Goal: Information Seeking & Learning: Check status

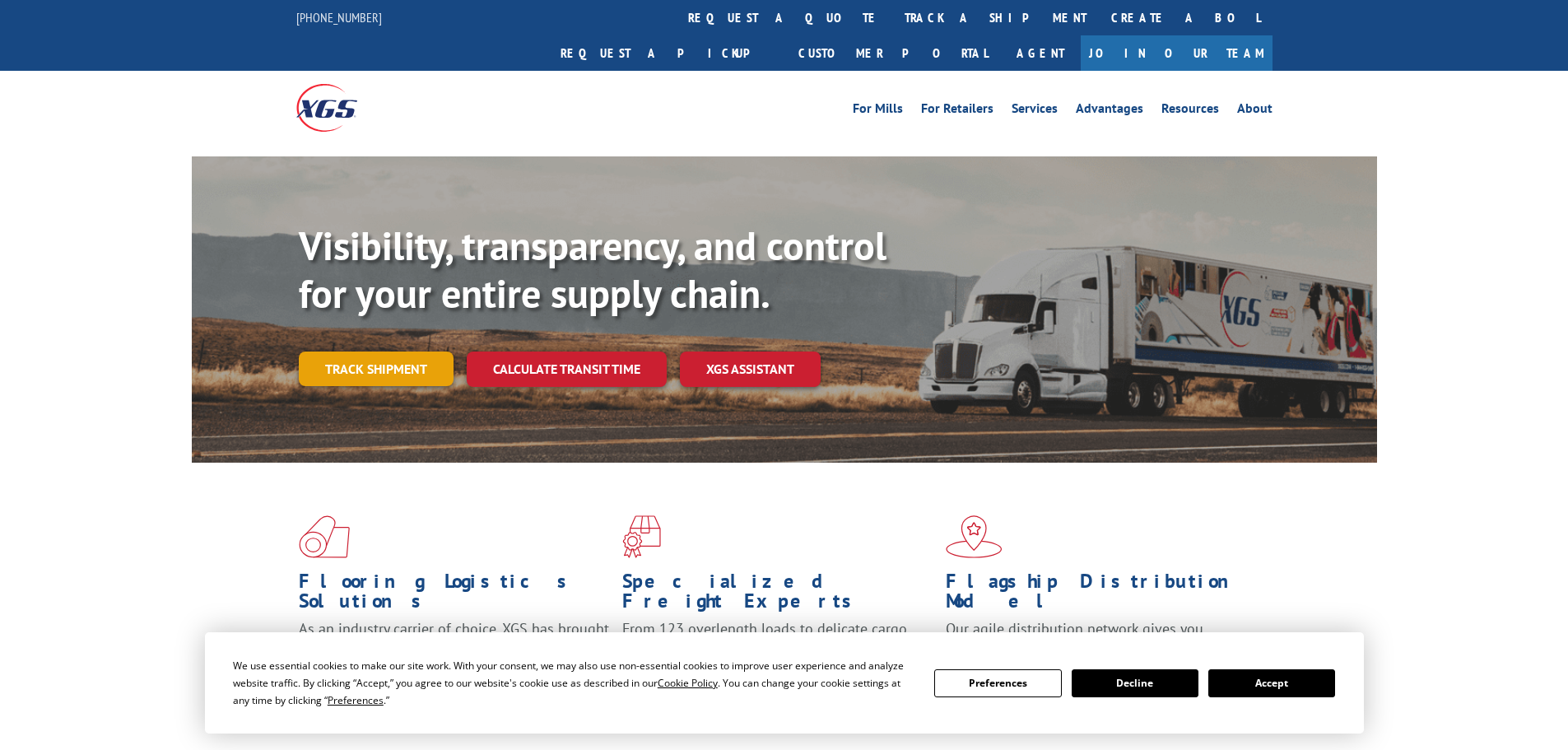
click at [395, 351] on link "Track shipment" at bounding box center [376, 368] width 155 height 35
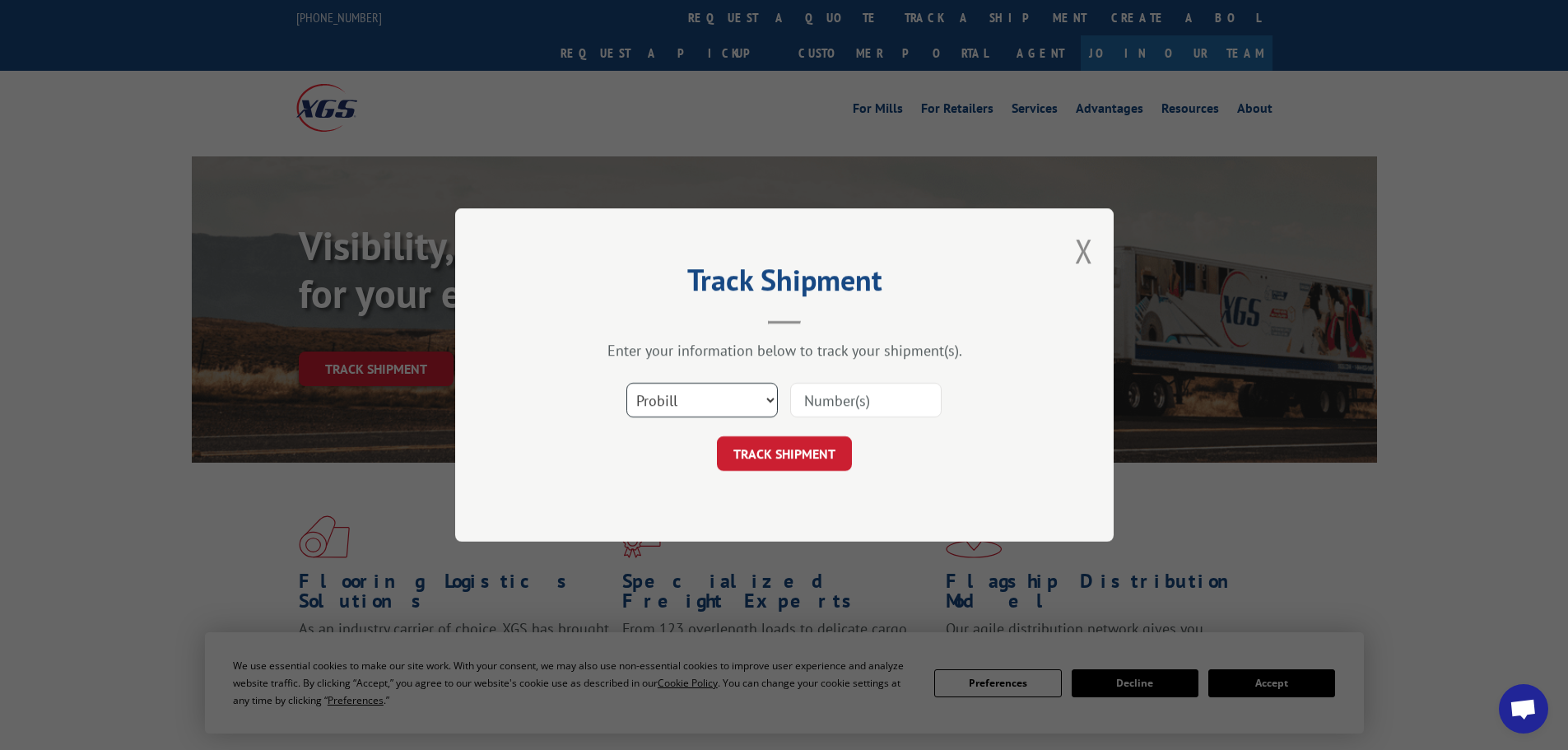
click at [723, 411] on select "Select category... Probill BOL PO" at bounding box center [702, 400] width 151 height 35
select select "po"
click at [627, 382] on select "Select category... Probill BOL PO" at bounding box center [702, 400] width 151 height 35
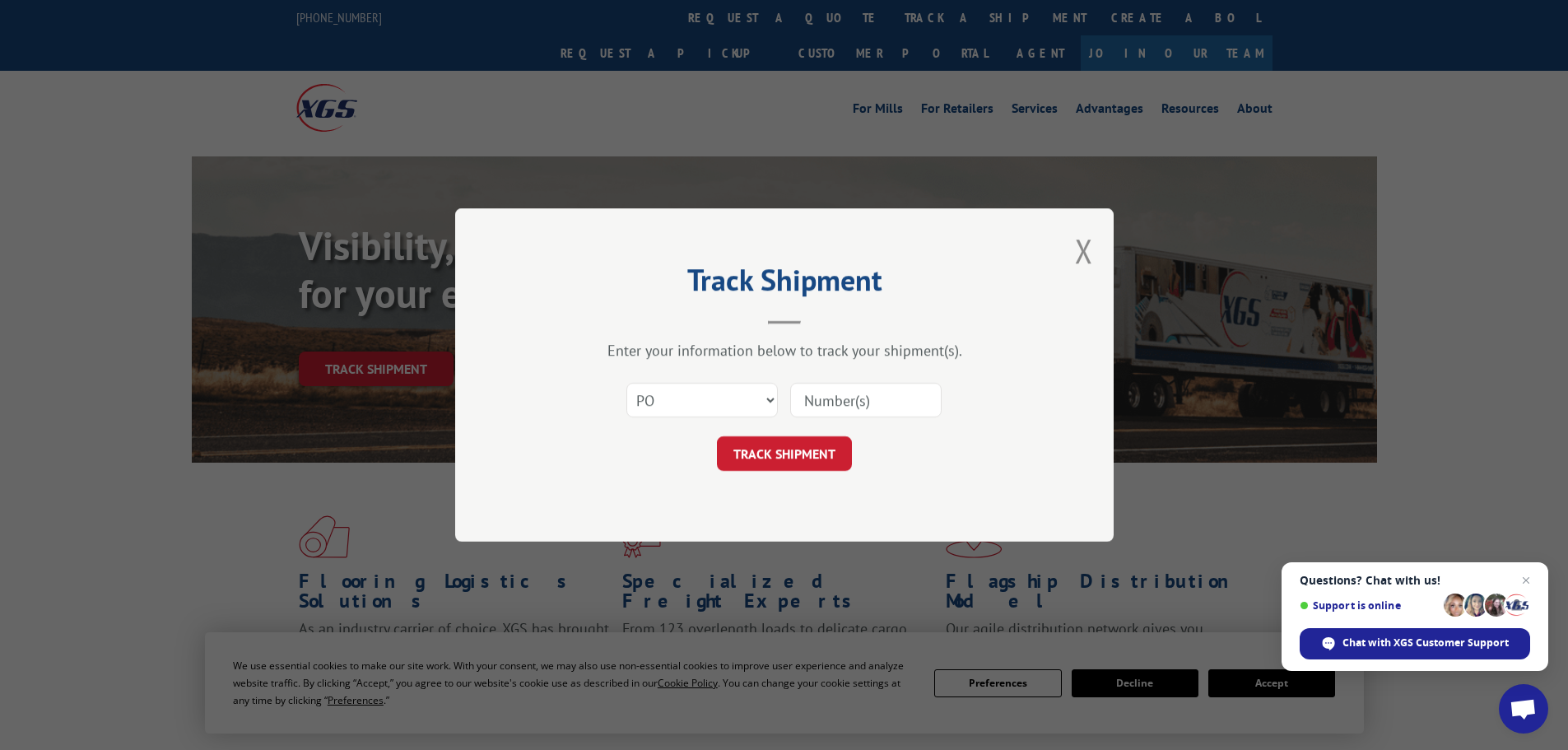
paste input "02505261"
type input "02505261"
click at [811, 459] on button "TRACK SHIPMENT" at bounding box center [784, 454] width 135 height 35
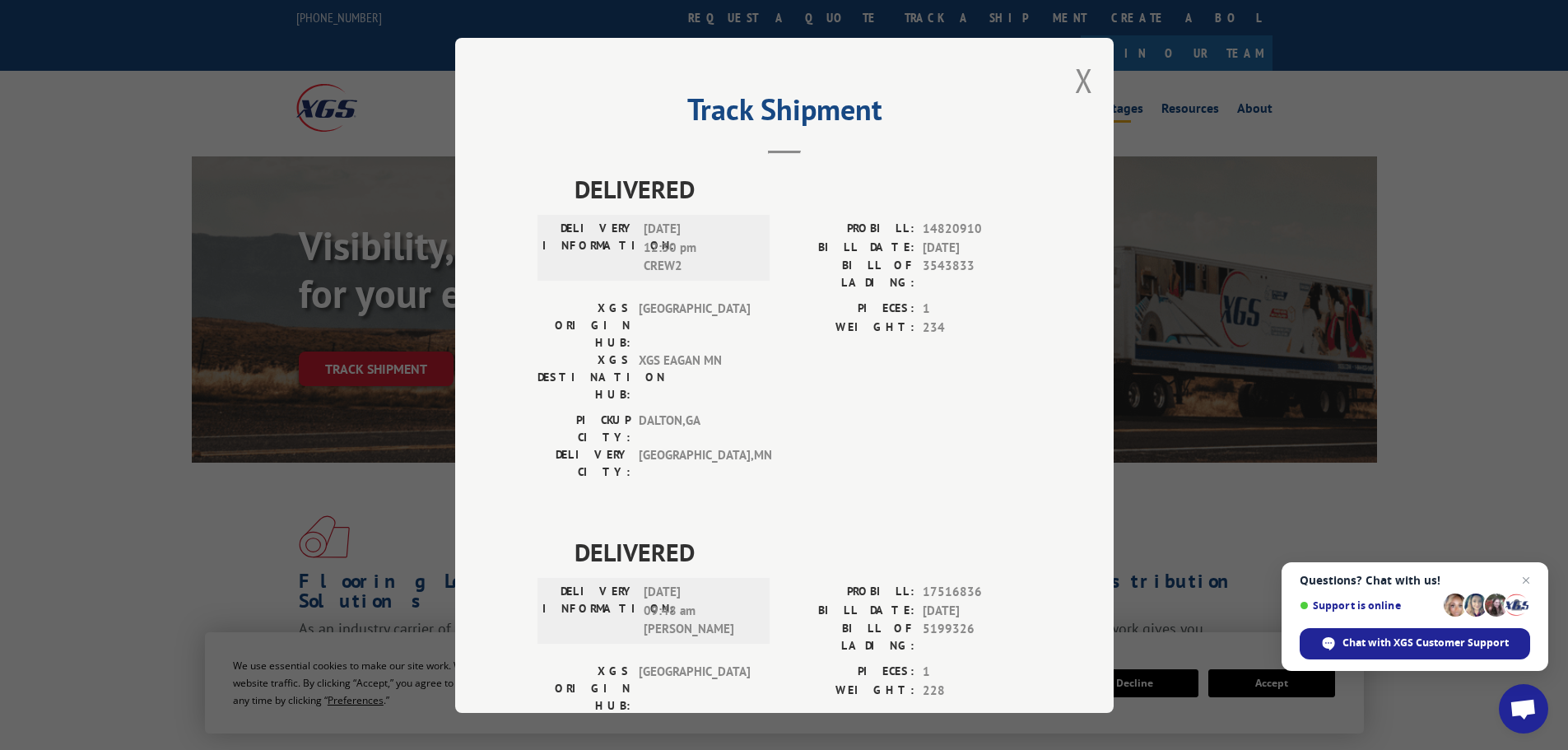
drag, startPoint x: 1085, startPoint y: 83, endPoint x: 1074, endPoint y: 73, distance: 14.9
click at [1086, 82] on button "Close modal" at bounding box center [1084, 80] width 18 height 43
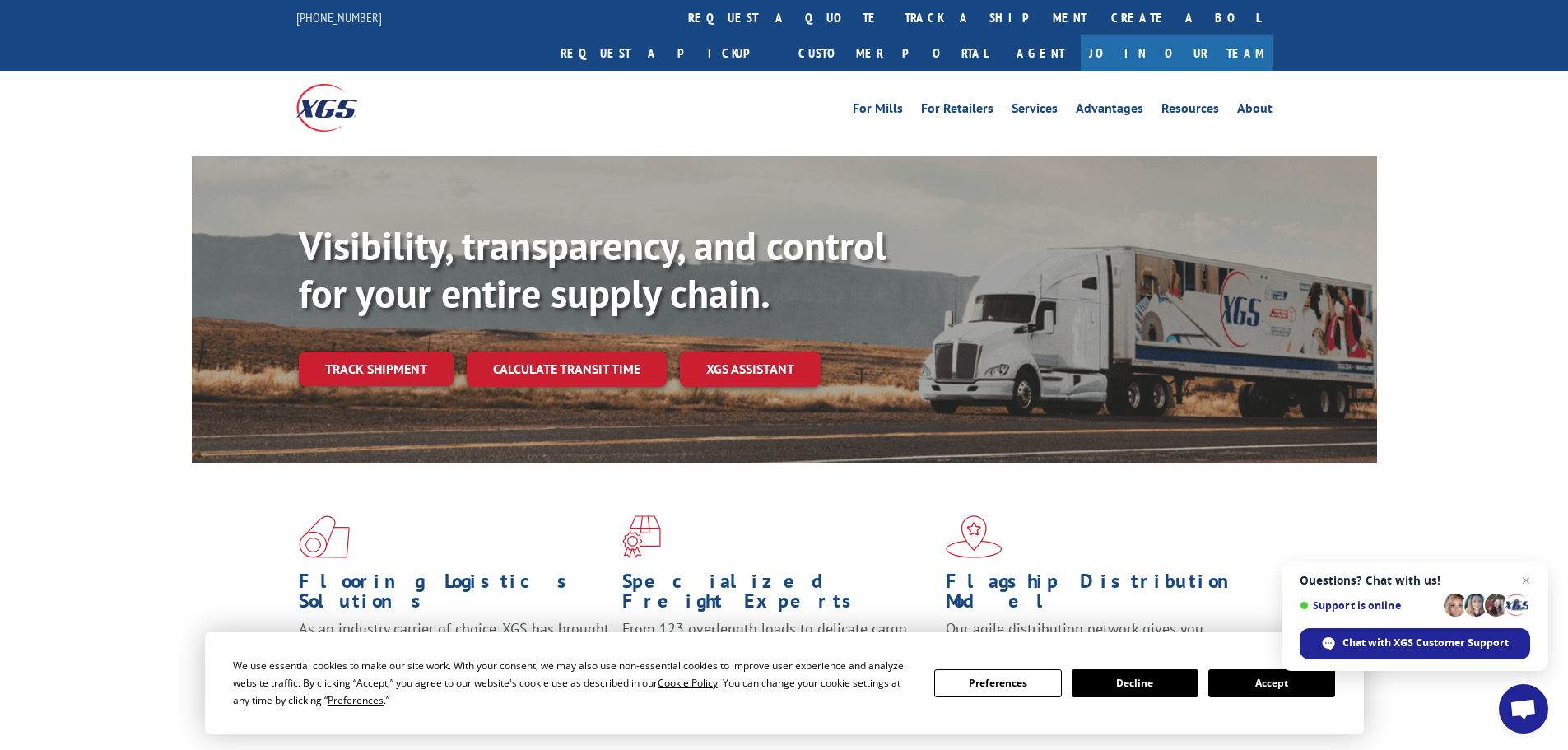
click at [389, 351] on link "Track shipment" at bounding box center [376, 368] width 155 height 35
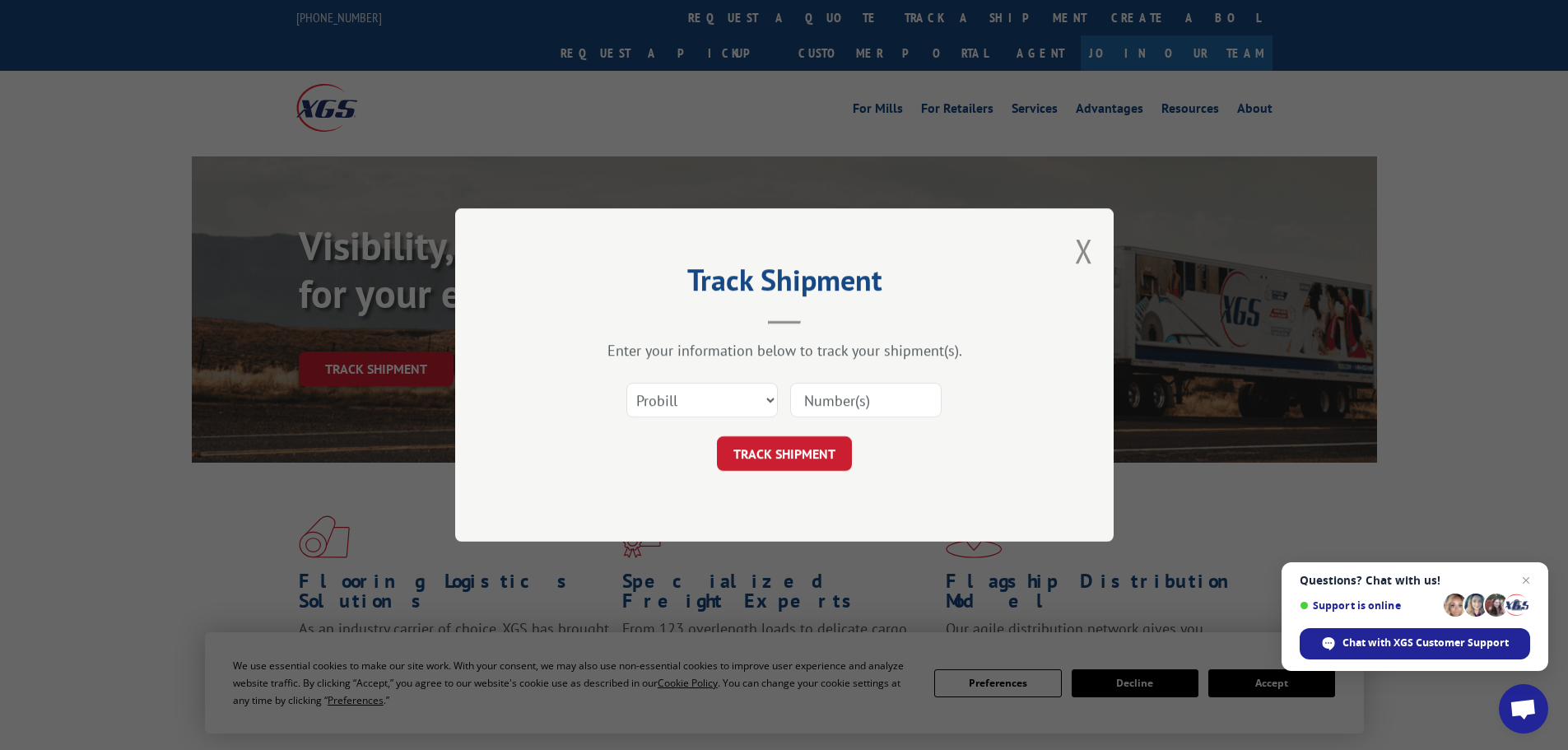
click at [747, 381] on div "Select category... Probill BOL PO" at bounding box center [702, 400] width 149 height 38
click at [695, 389] on select "Select category... Probill BOL PO" at bounding box center [702, 400] width 151 height 35
select select "po"
click at [627, 382] on select "Select category... Probill BOL PO" at bounding box center [702, 400] width 151 height 35
click at [863, 396] on input at bounding box center [866, 400] width 151 height 35
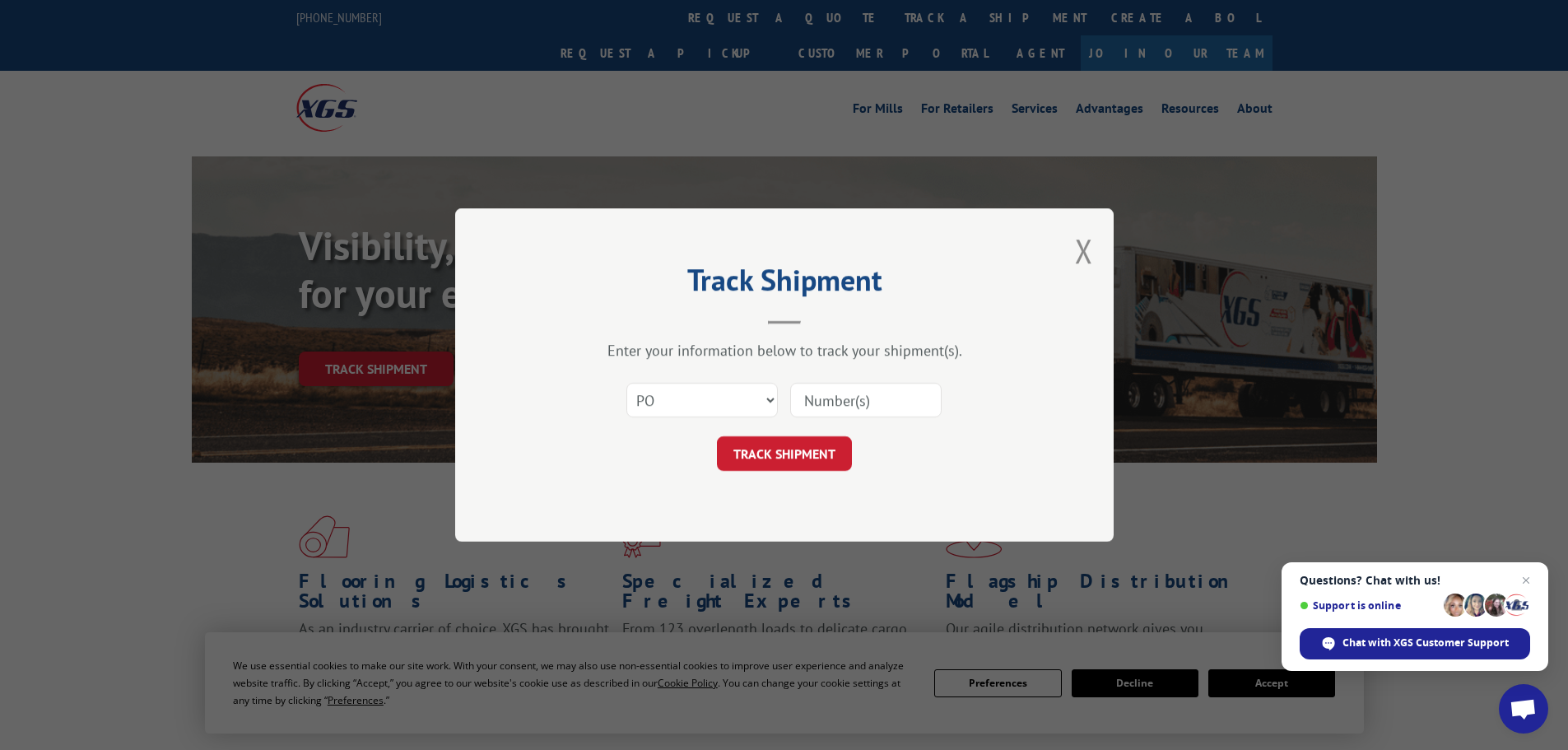
paste input "02505236"
type input "02505236"
click at [821, 446] on button "TRACK SHIPMENT" at bounding box center [784, 454] width 135 height 35
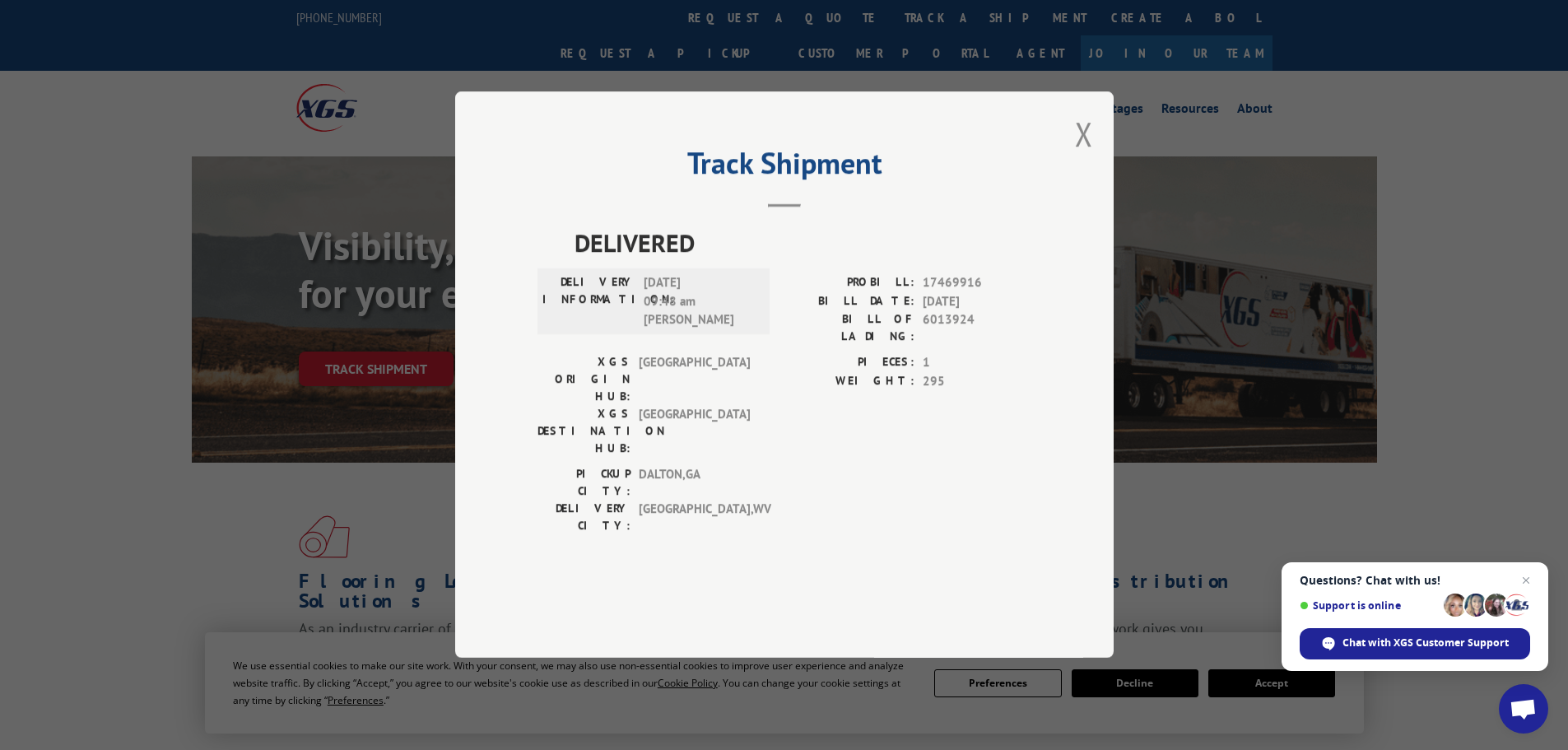
click at [1095, 182] on div "Track Shipment DELIVERED DELIVERY INFORMATION: [DATE] 09:48 am [PERSON_NAME]: 1…" at bounding box center [785, 375] width 659 height 567
drag, startPoint x: 1056, startPoint y: 123, endPoint x: 1090, endPoint y: 149, distance: 42.8
click at [1064, 132] on div "Track Shipment DELIVERED DELIVERY INFORMATION: [DATE] 09:48 am [PERSON_NAME]: 1…" at bounding box center [784, 375] width 1568 height 750
click at [1108, 171] on div "Track Shipment DELIVERED DELIVERY INFORMATION: [DATE] 09:48 am [PERSON_NAME]: 1…" at bounding box center [785, 375] width 659 height 567
click at [1088, 156] on button "Close modal" at bounding box center [1084, 134] width 18 height 43
